Goal: Information Seeking & Learning: Find specific page/section

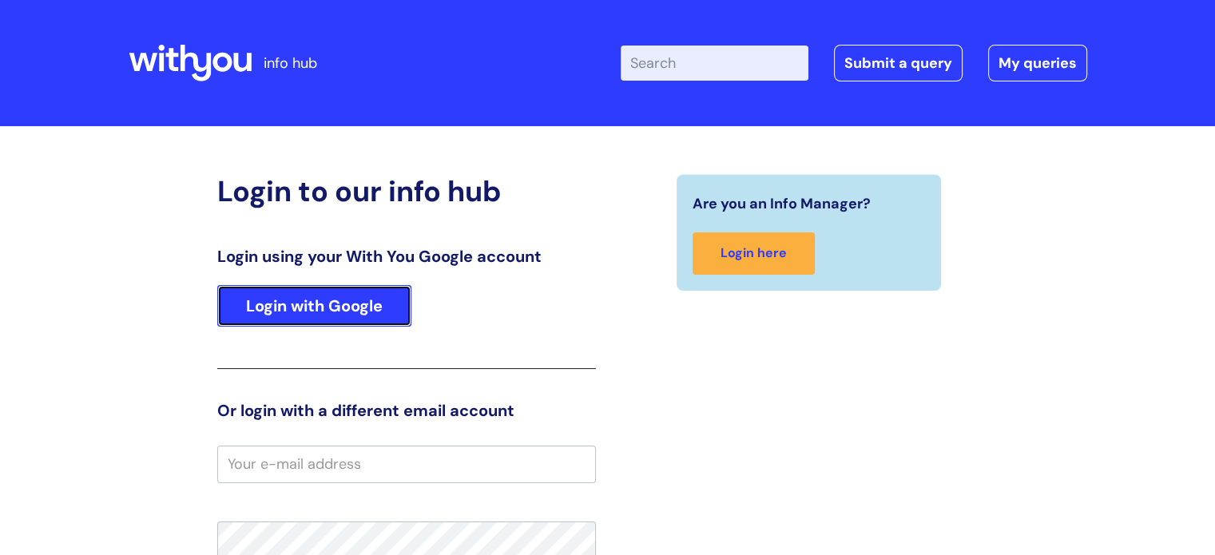
click at [374, 320] on link "Login with Google" at bounding box center [314, 306] width 194 height 42
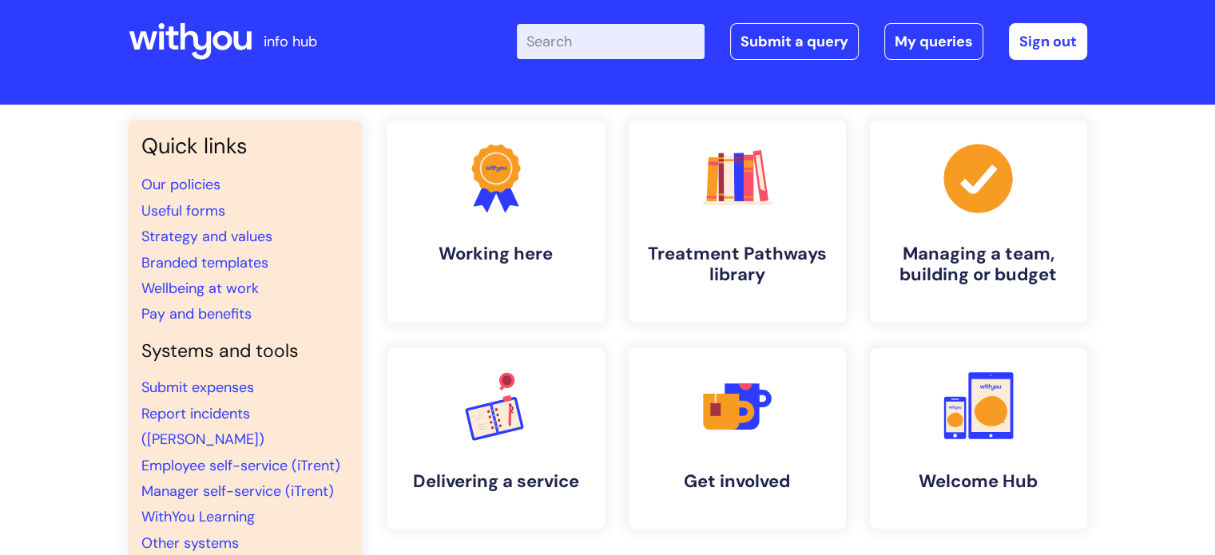
scroll to position [80, 0]
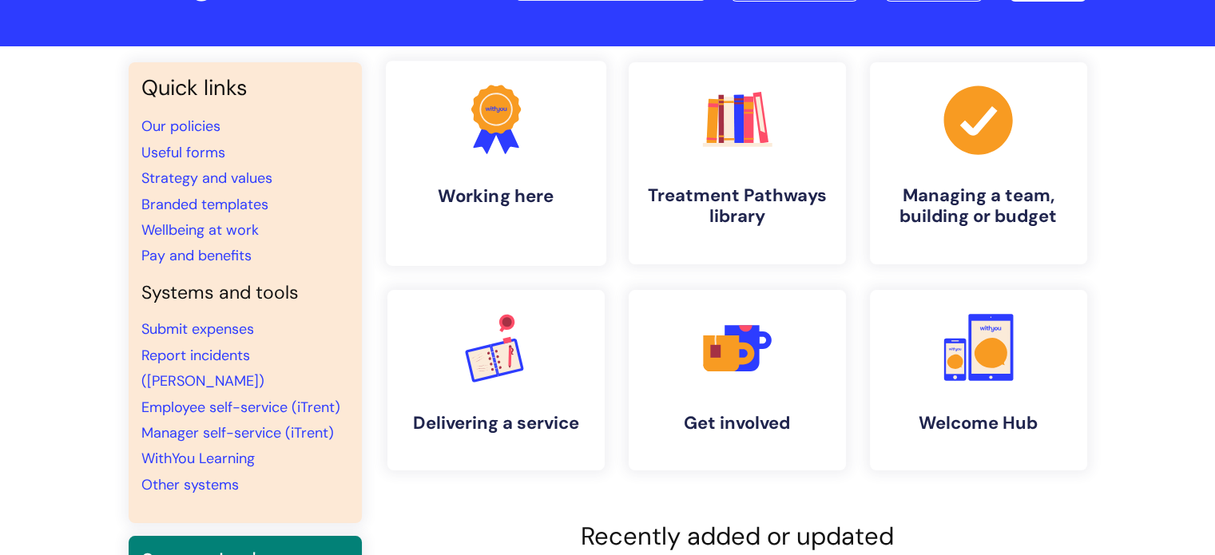
click at [496, 154] on icon ".cls-1{fill:#f89b22;}.cls-1,.cls-2,.cls-3{stroke-width:0px;}.cls-2{fill:#2d3cff…" at bounding box center [495, 119] width 79 height 79
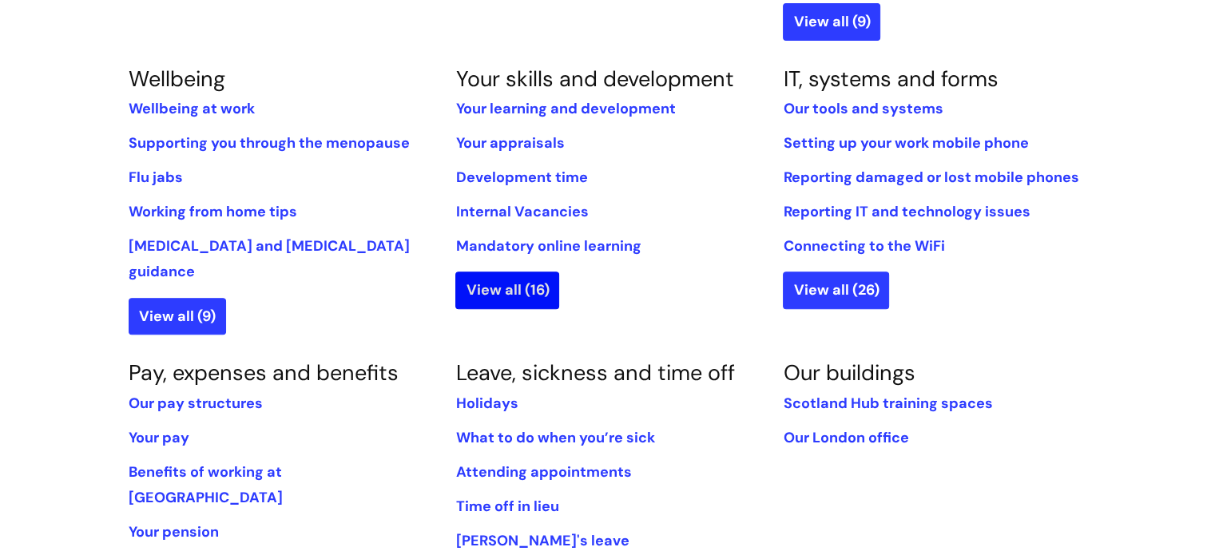
scroll to position [799, 0]
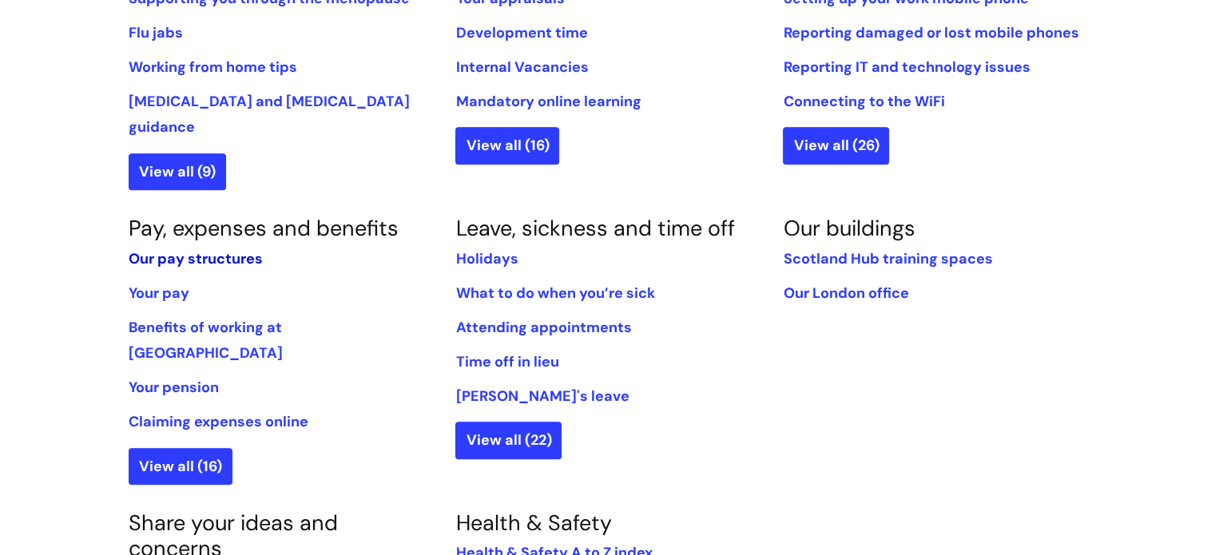
click at [169, 249] on link "Our pay structures" at bounding box center [196, 258] width 134 height 19
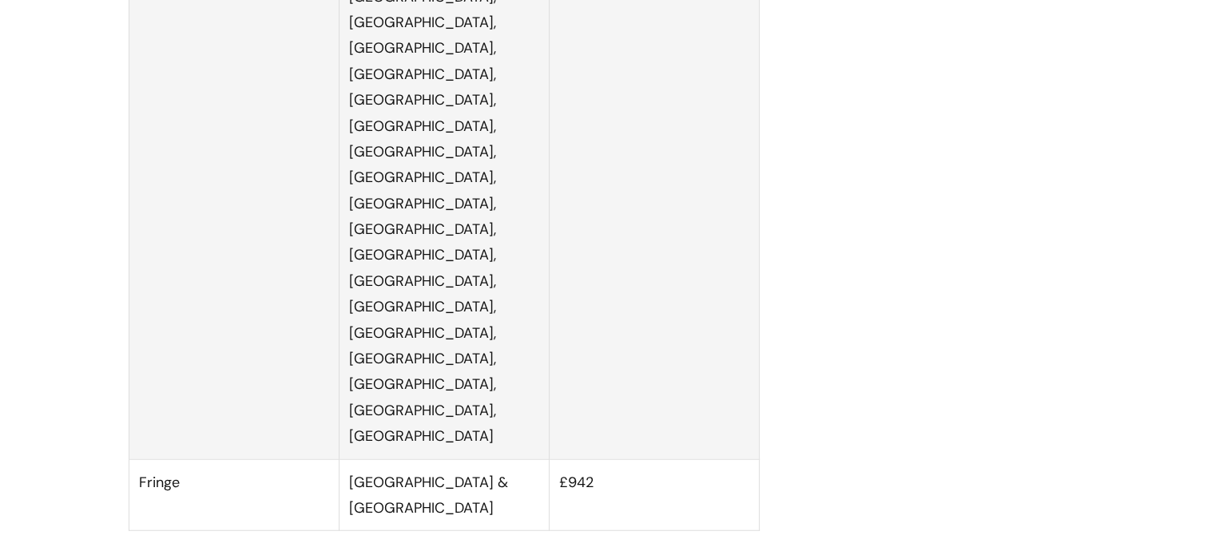
scroll to position [4155, 0]
